Goal: Task Accomplishment & Management: Use online tool/utility

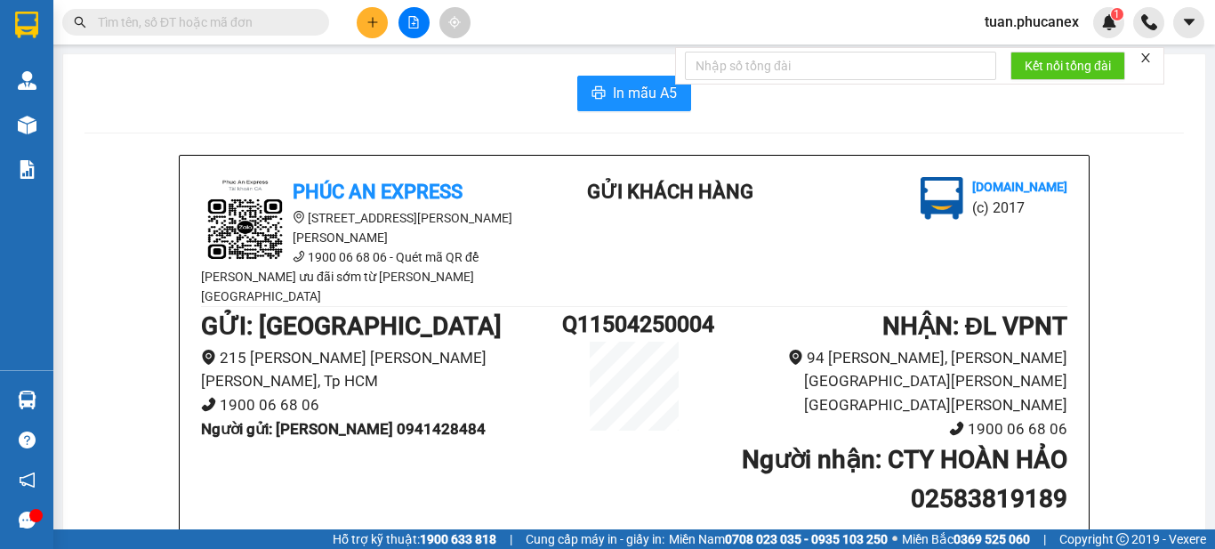
click at [281, 24] on input "text" at bounding box center [203, 22] width 210 height 20
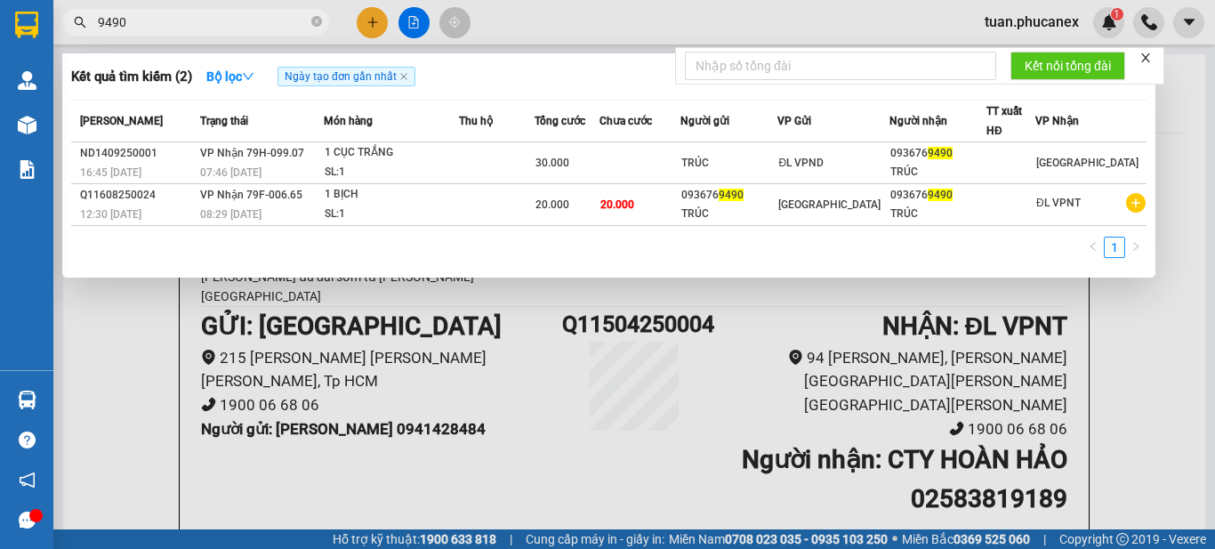
type input "9490"
click at [310, 19] on span "9490" at bounding box center [195, 22] width 267 height 27
click at [314, 23] on icon "close-circle" at bounding box center [316, 21] width 11 height 11
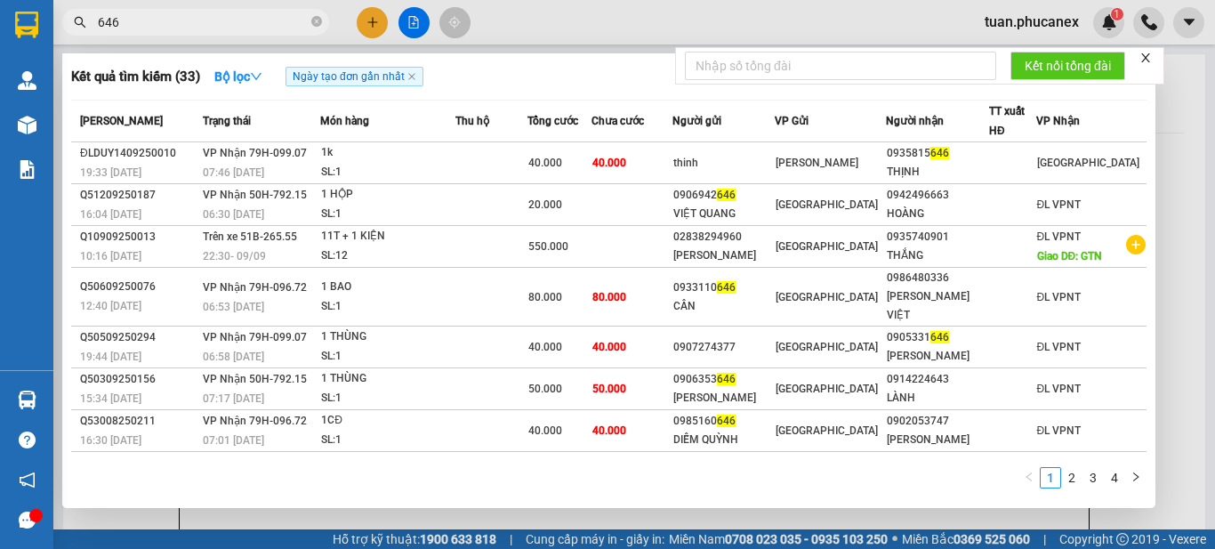
type input "646"
click at [314, 25] on icon "close-circle" at bounding box center [316, 21] width 11 height 11
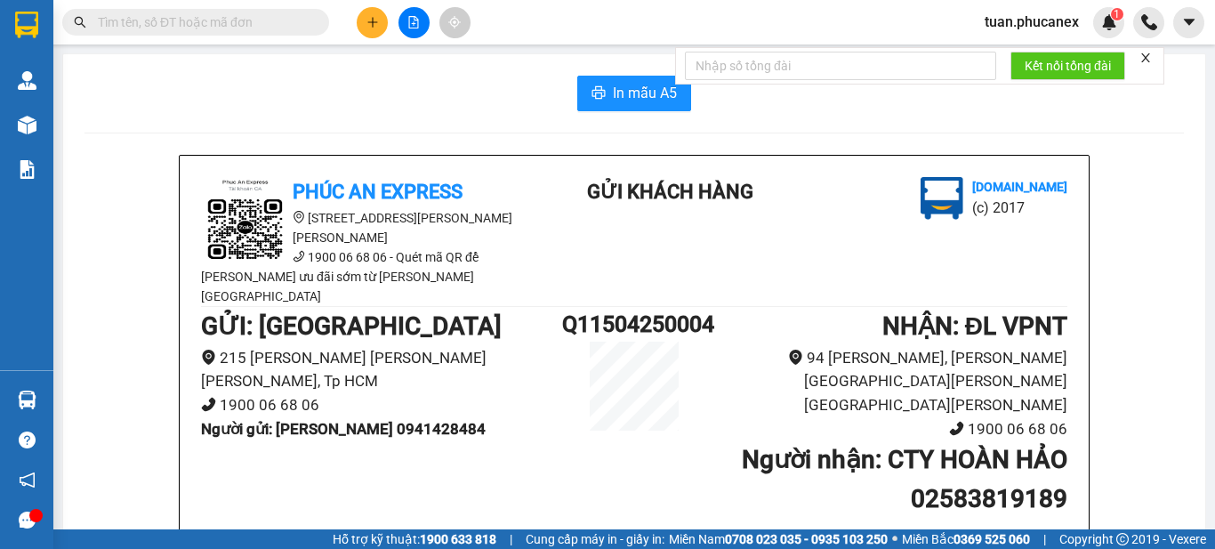
click at [261, 22] on input "text" at bounding box center [203, 22] width 210 height 20
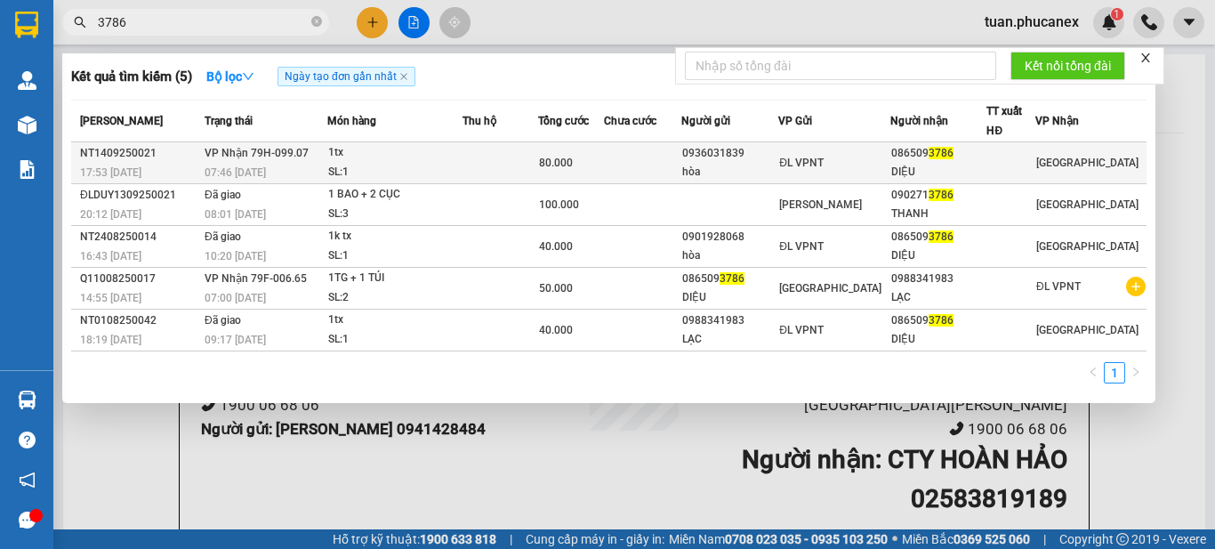
type input "3786"
click at [845, 172] on td "ĐL VPNT" at bounding box center [833, 163] width 111 height 42
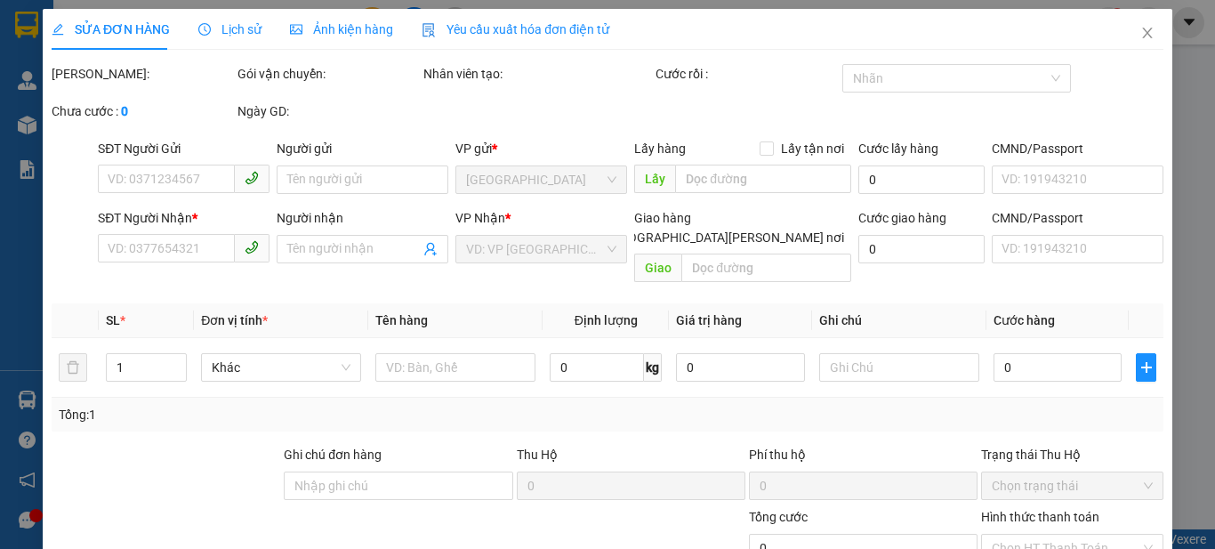
type input "0936031839"
type input "hòa"
type input "0865093786"
type input "DIỆU"
type input "80.000"
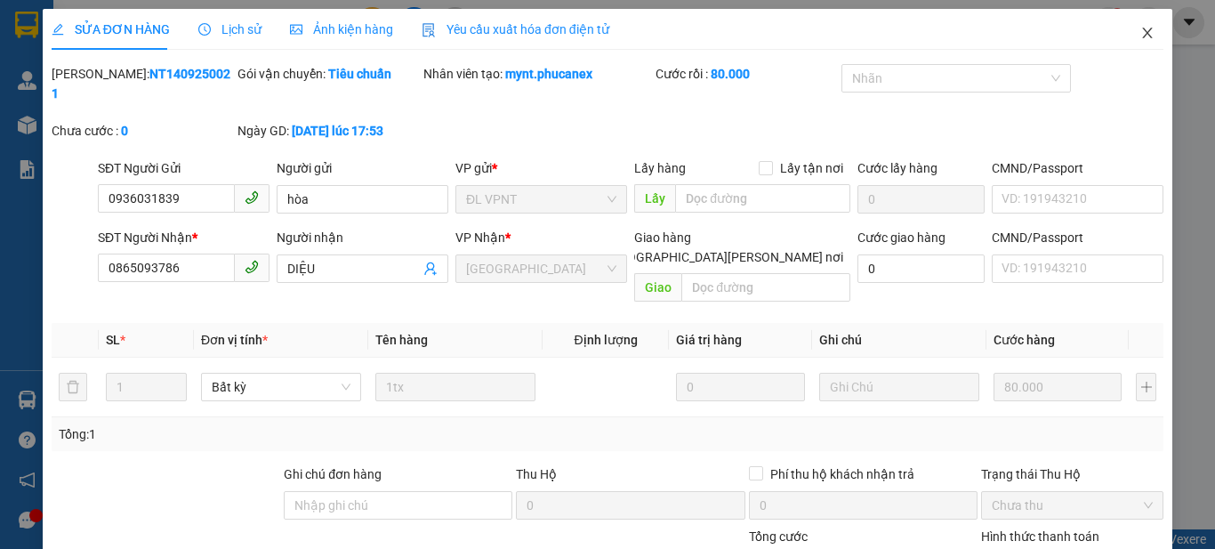
click at [1140, 35] on icon "close" at bounding box center [1147, 33] width 14 height 14
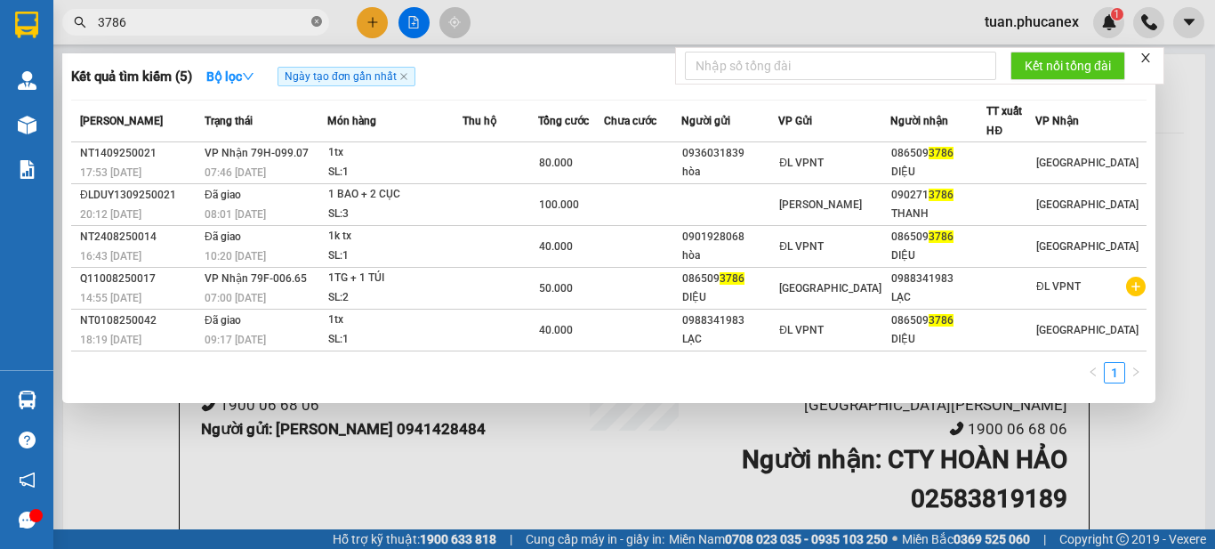
click at [311, 20] on span "3786" at bounding box center [195, 22] width 267 height 27
click at [314, 23] on icon "close-circle" at bounding box center [316, 21] width 11 height 11
type input "4552"
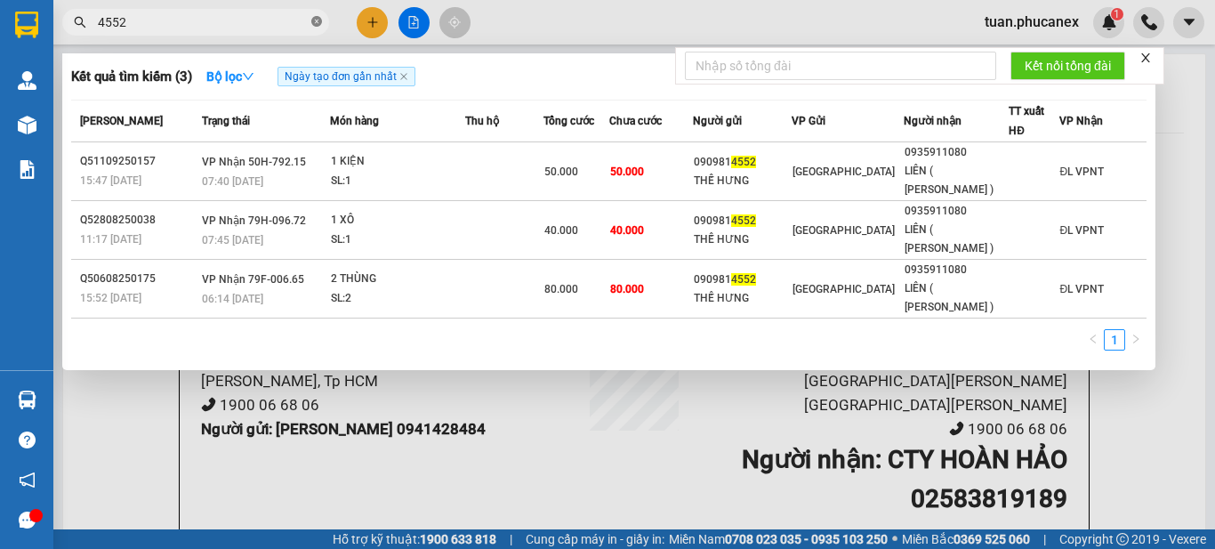
click at [315, 22] on icon "close-circle" at bounding box center [316, 21] width 11 height 11
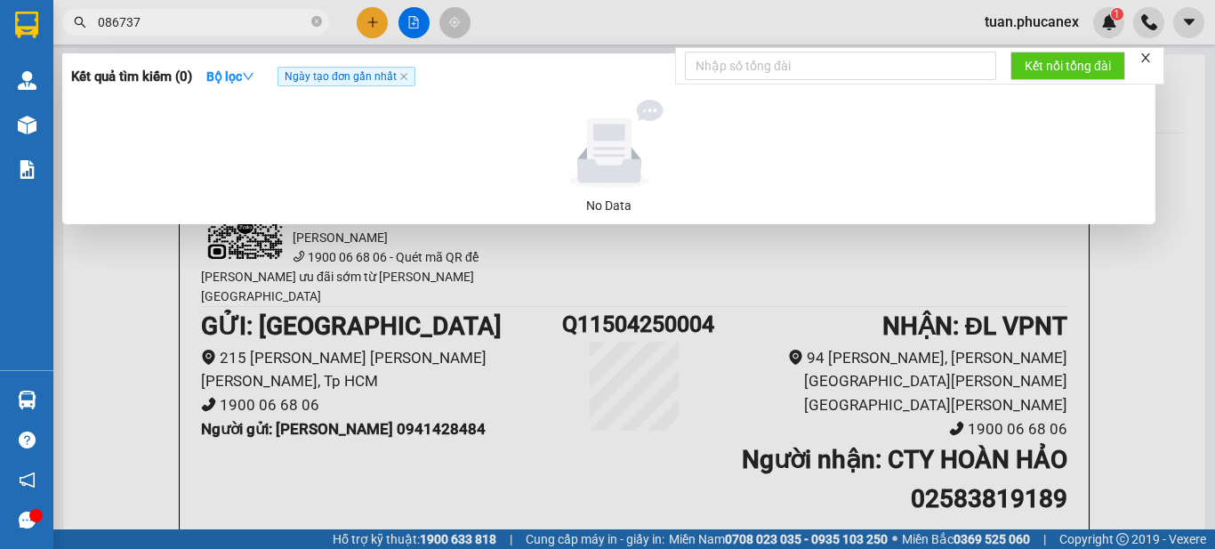
click at [118, 30] on input "086737" at bounding box center [203, 22] width 210 height 20
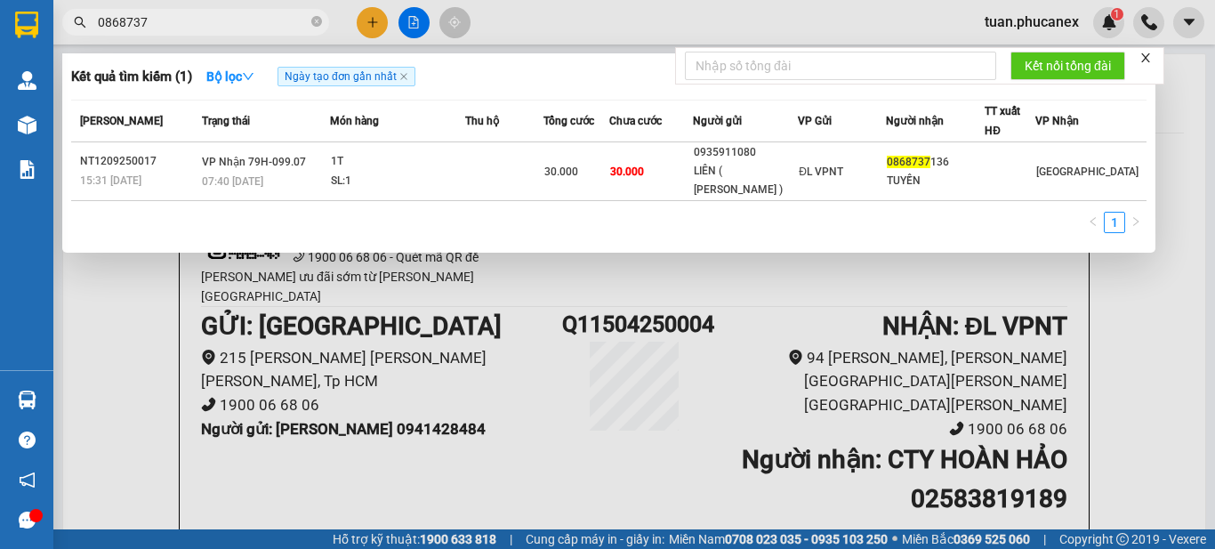
click at [161, 25] on input "0868737" at bounding box center [203, 22] width 210 height 20
type input "0868737"
